Goal: Transaction & Acquisition: Purchase product/service

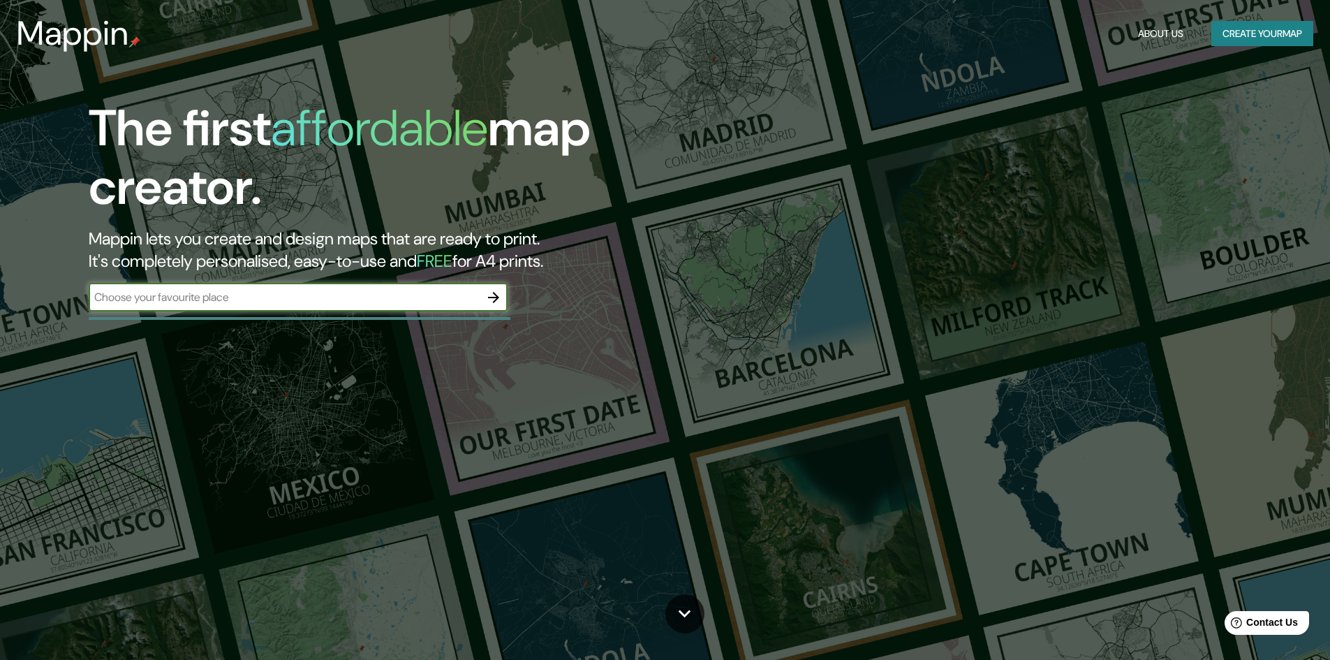
click at [507, 300] on button "button" at bounding box center [494, 297] width 28 height 28
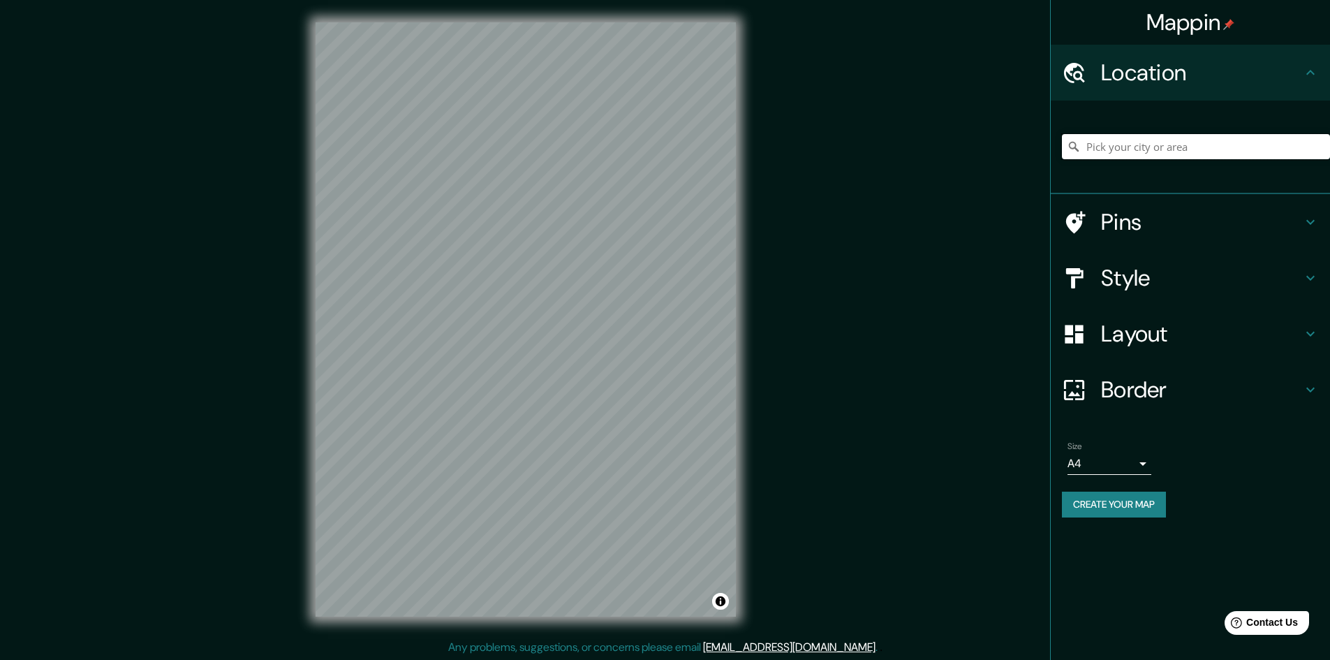
click at [1200, 142] on input "Pick your city or area" at bounding box center [1196, 146] width 268 height 25
click at [1164, 154] on input "Surquillo" at bounding box center [1196, 146] width 268 height 25
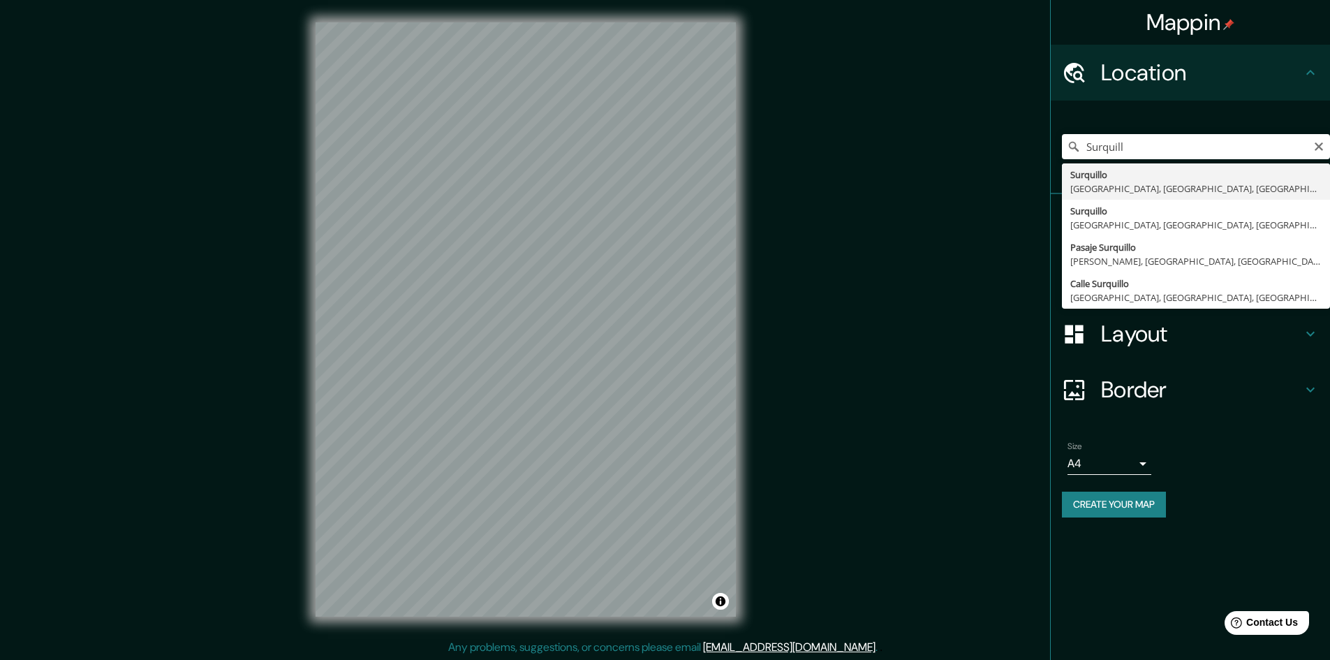
type input "Surquillo, [GEOGRAPHIC_DATA], [GEOGRAPHIC_DATA], [GEOGRAPHIC_DATA]"
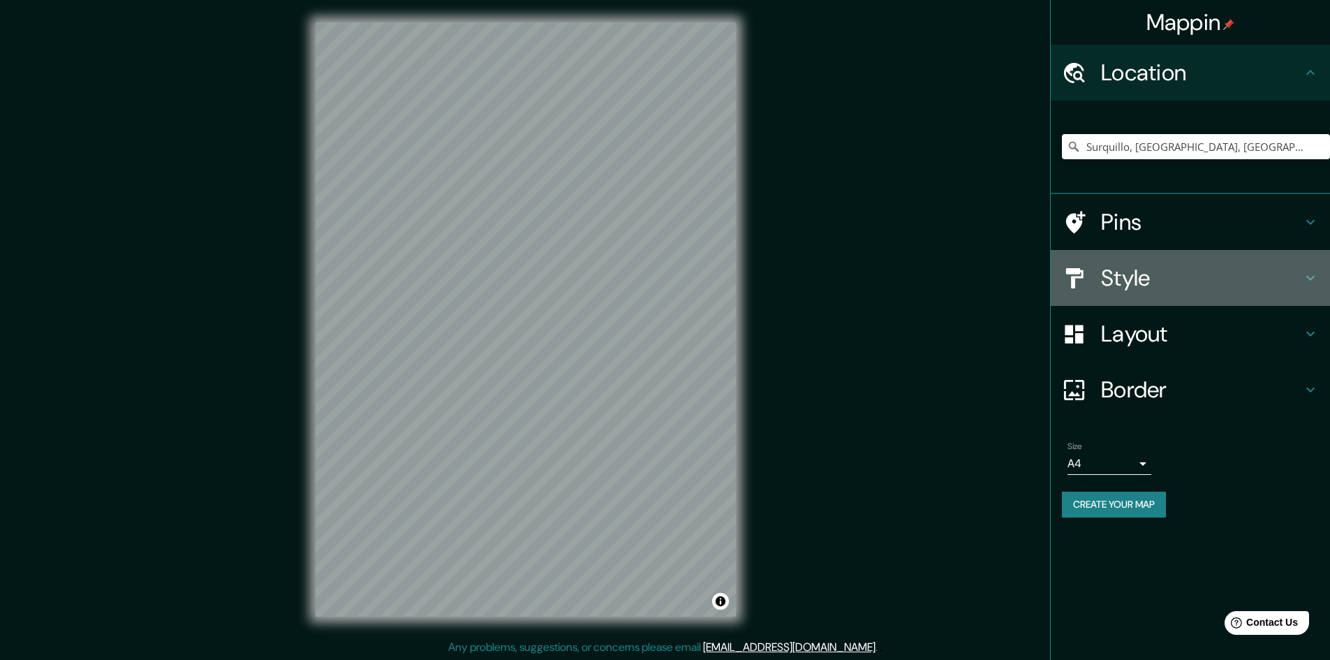
click at [1188, 283] on h4 "Style" at bounding box center [1201, 278] width 201 height 28
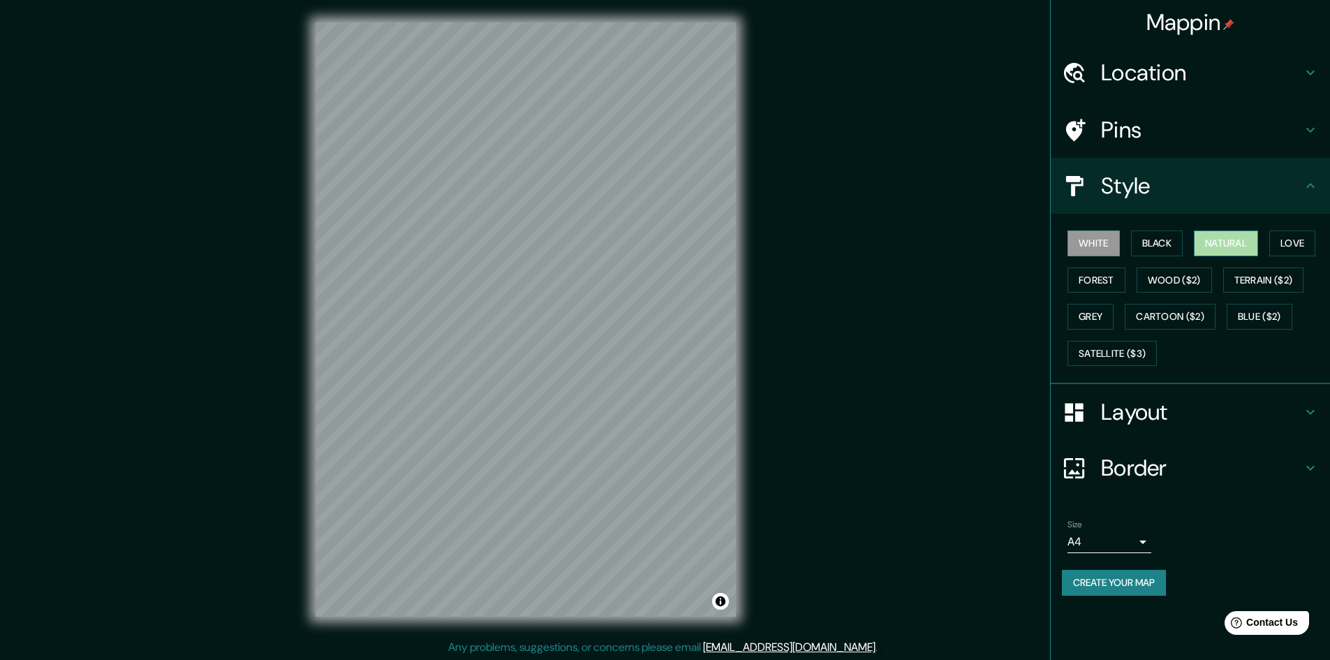
click at [1236, 233] on button "Natural" at bounding box center [1226, 243] width 64 height 26
click at [1234, 233] on button "Natural" at bounding box center [1226, 243] width 64 height 26
click at [1160, 247] on button "Black" at bounding box center [1157, 243] width 52 height 26
click at [1100, 242] on button "White" at bounding box center [1094, 243] width 52 height 26
click at [1096, 279] on button "Forest" at bounding box center [1097, 280] width 58 height 26
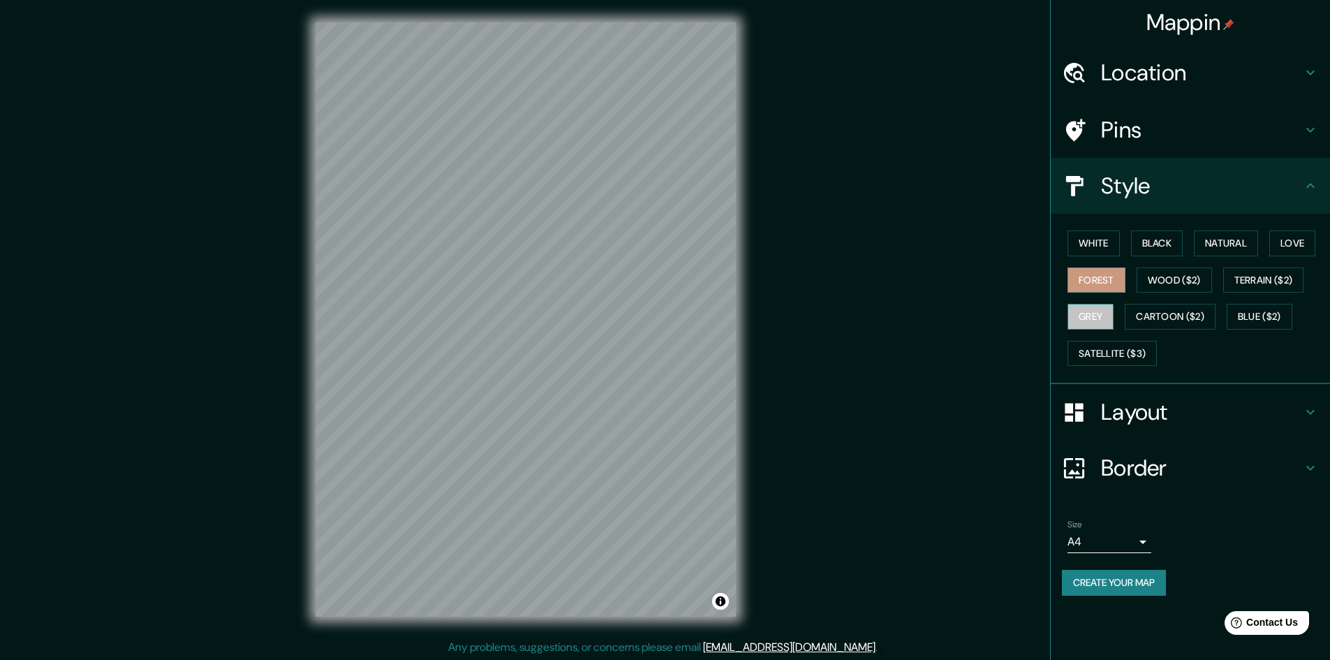
click at [1095, 311] on button "Grey" at bounding box center [1091, 317] width 46 height 26
click at [1103, 242] on button "White" at bounding box center [1094, 243] width 52 height 26
click at [1285, 320] on button "Blue ($2)" at bounding box center [1260, 317] width 66 height 26
click at [1103, 323] on button "Grey" at bounding box center [1091, 317] width 46 height 26
click at [1098, 239] on button "White" at bounding box center [1094, 243] width 52 height 26
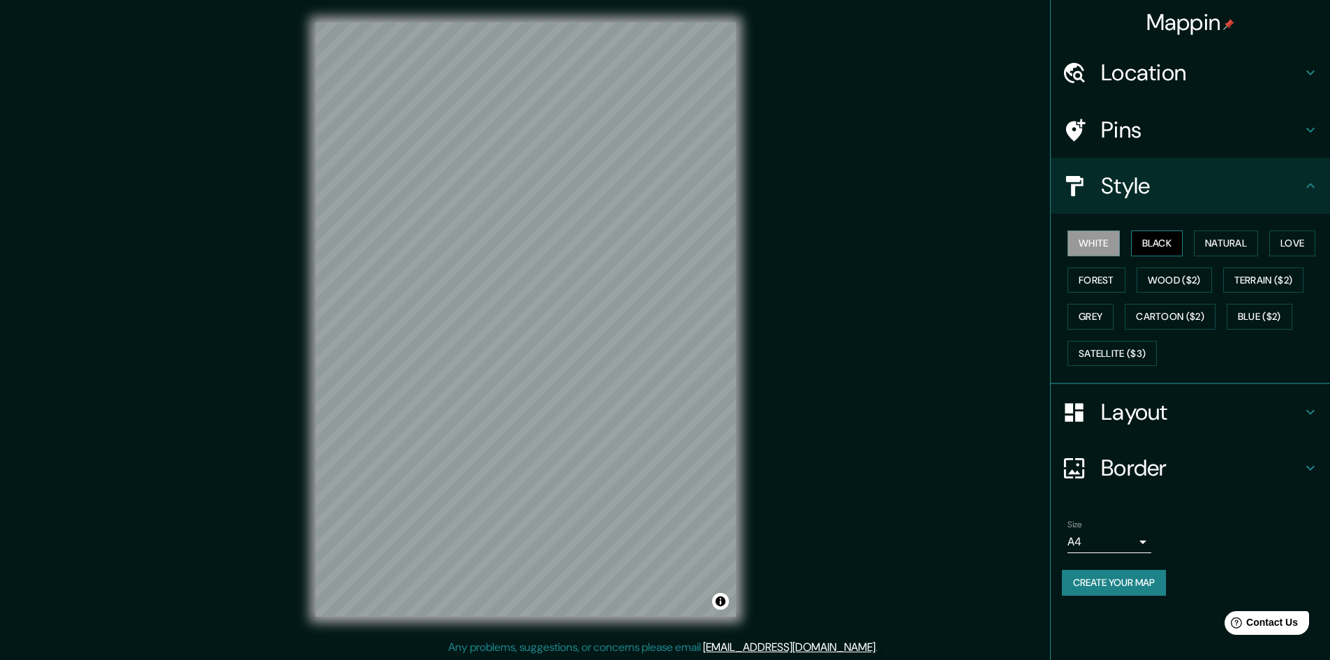
click at [1165, 250] on button "Black" at bounding box center [1157, 243] width 52 height 26
click at [1236, 244] on button "Natural" at bounding box center [1226, 243] width 64 height 26
click at [1313, 249] on button "Love" at bounding box center [1292, 243] width 46 height 26
click at [1094, 320] on button "Grey" at bounding box center [1091, 317] width 46 height 26
click at [1100, 237] on button "White" at bounding box center [1094, 243] width 52 height 26
